Goal: Book appointment/travel/reservation

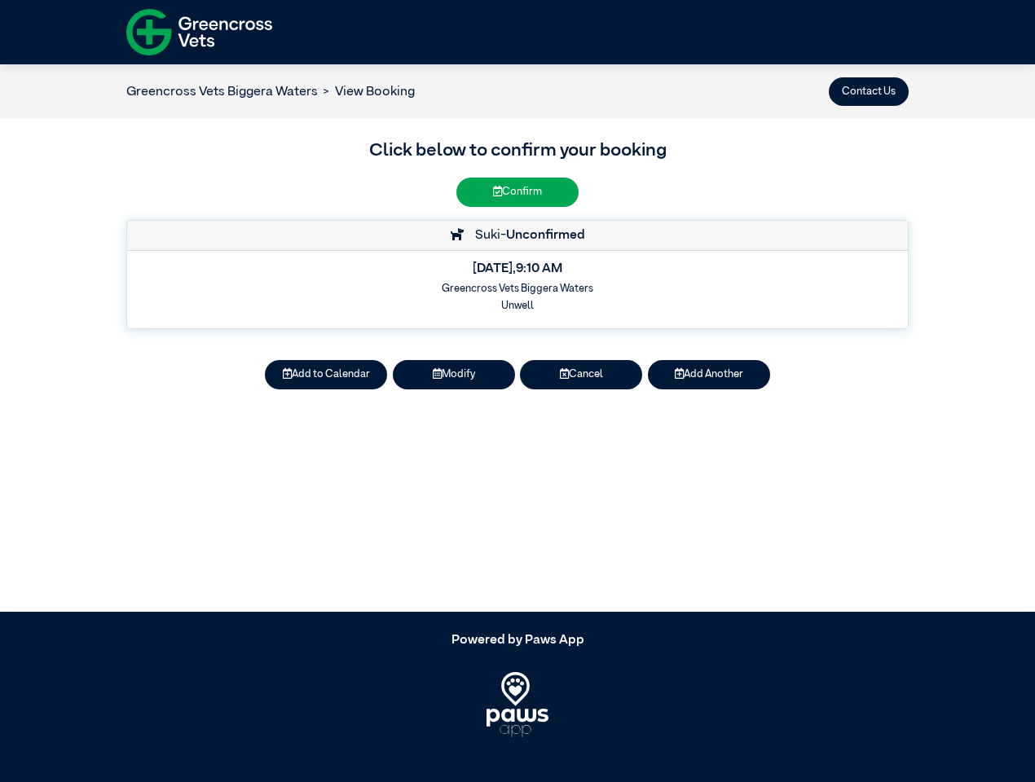
click at [868, 91] on button "Contact Us" at bounding box center [869, 91] width 80 height 29
click at [326, 375] on button "Add to Calendar" at bounding box center [326, 374] width 122 height 29
click at [454, 375] on button "Modify" at bounding box center [454, 374] width 122 height 29
click at [581, 375] on button "Cancel" at bounding box center [581, 374] width 122 height 29
click at [709, 375] on button "Add Another" at bounding box center [709, 374] width 122 height 29
